Goal: Task Accomplishment & Management: Manage account settings

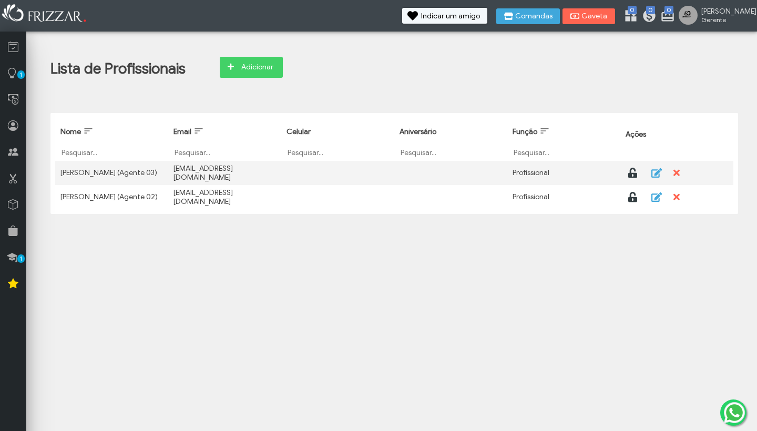
click at [168, 174] on td "[PERSON_NAME] (Agente 03) [PERSON_NAME] (Agente 03)" at bounding box center [111, 173] width 113 height 24
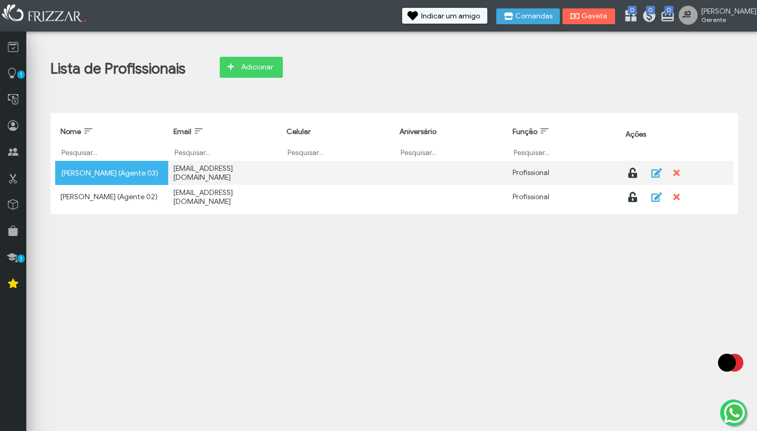
click at [636, 136] on span "Ações" at bounding box center [635, 134] width 20 height 9
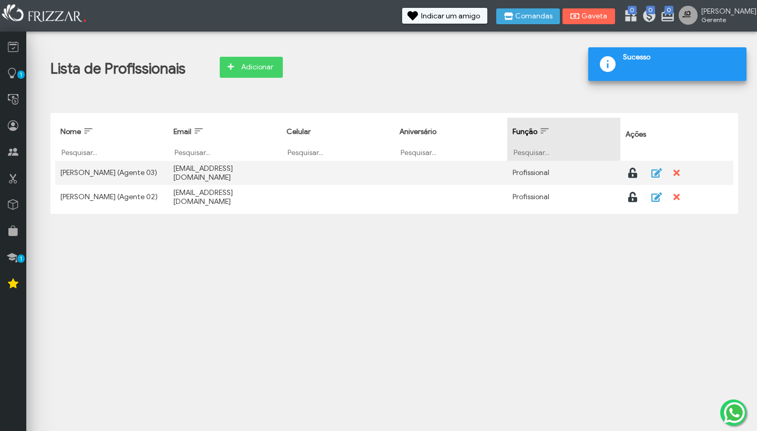
click at [548, 127] on span "Função: activate to sort column ascending" at bounding box center [544, 131] width 11 height 11
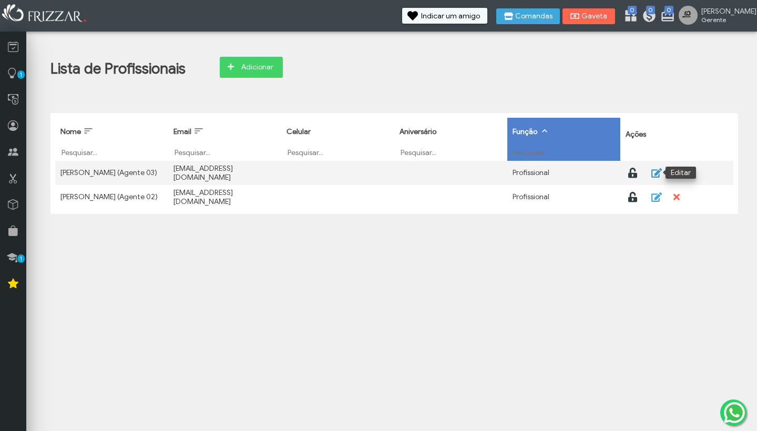
click at [655, 174] on icon "button" at bounding box center [656, 172] width 11 height 9
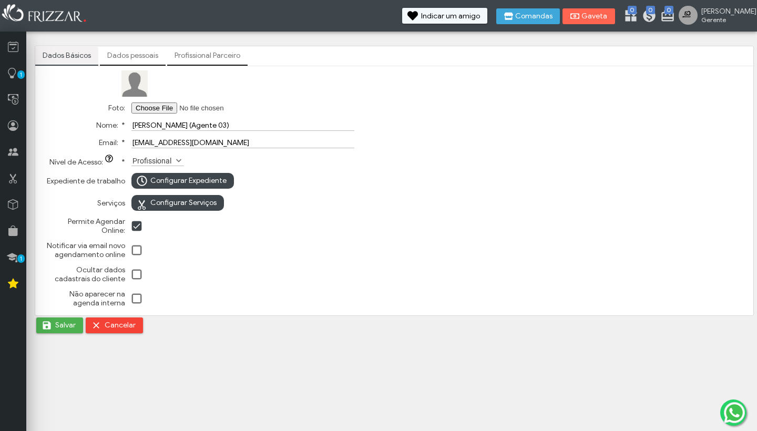
click at [136, 59] on link "Dados pessoais" at bounding box center [133, 56] width 66 height 18
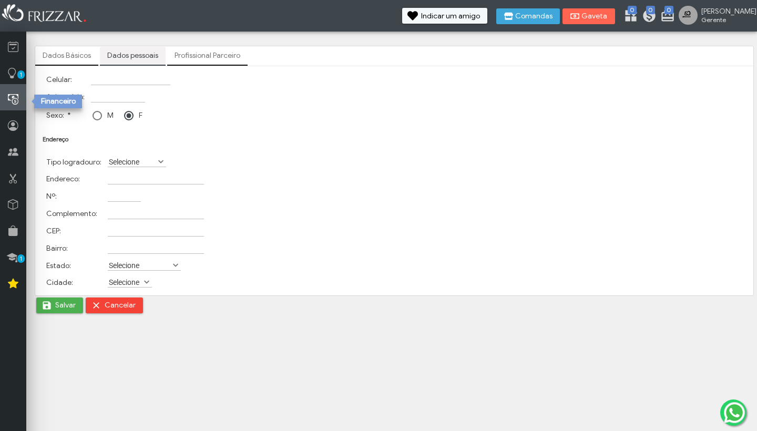
click at [13, 97] on icon at bounding box center [13, 99] width 11 height 13
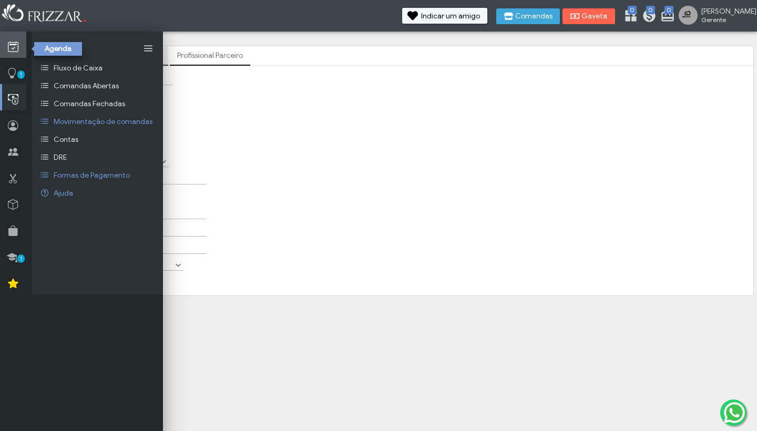
click at [15, 46] on icon at bounding box center [13, 46] width 11 height 13
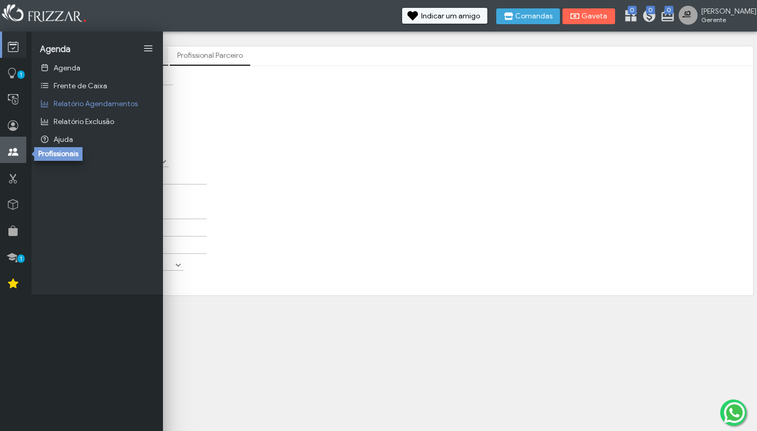
click at [9, 149] on icon at bounding box center [13, 152] width 11 height 13
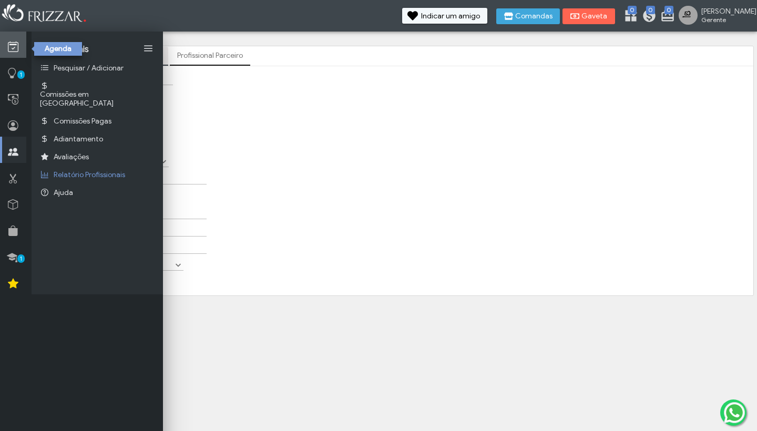
click at [15, 39] on link at bounding box center [13, 45] width 26 height 26
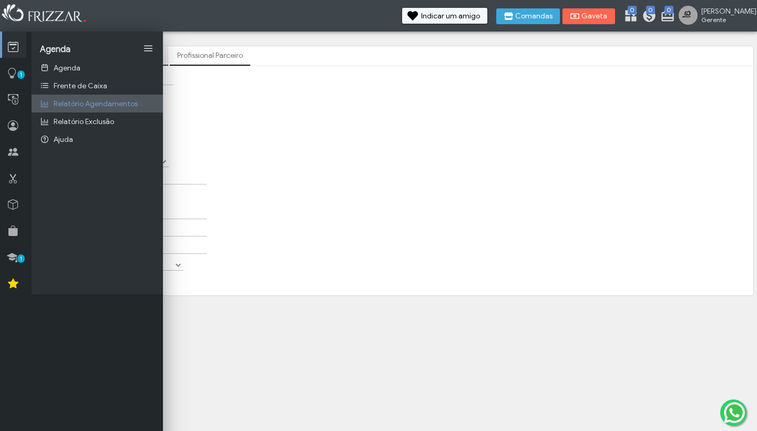
click at [78, 105] on span "Relatório Agendamentos" at bounding box center [96, 103] width 84 height 9
